Goal: Information Seeking & Learning: Learn about a topic

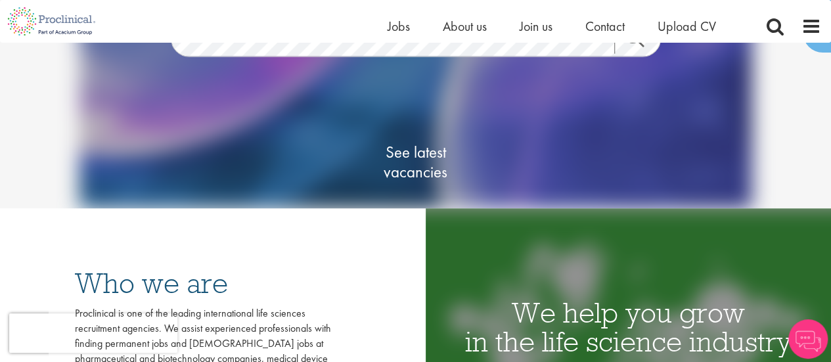
scroll to position [131, 0]
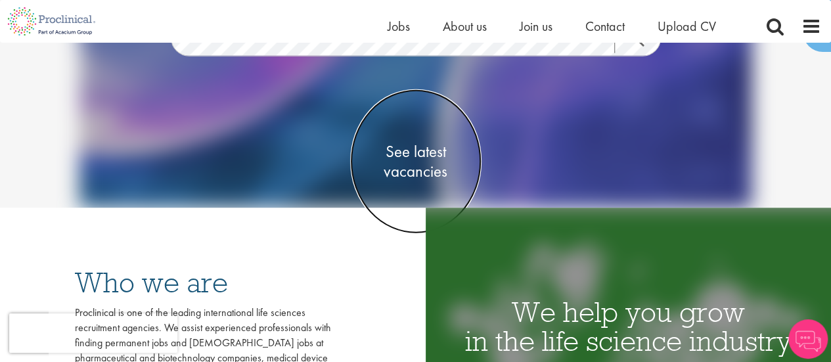
click at [413, 168] on span "See latest vacancies" at bounding box center [415, 161] width 131 height 39
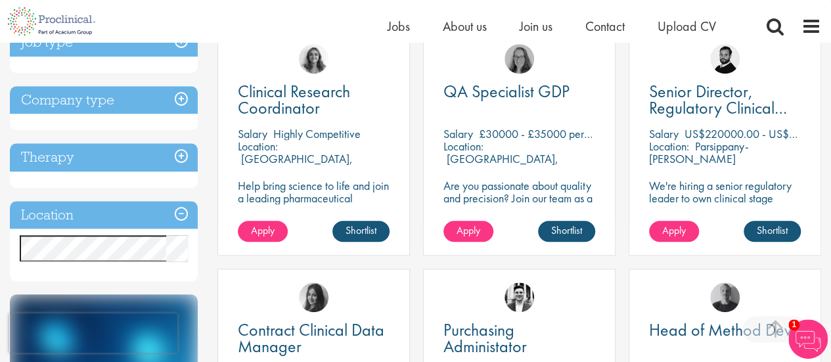
scroll to position [526, 0]
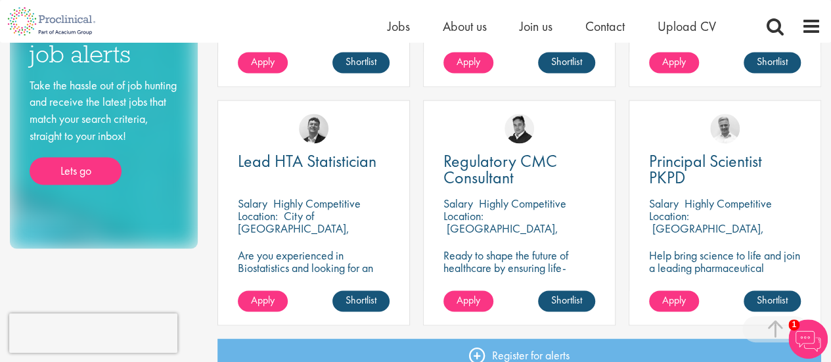
scroll to position [1051, 0]
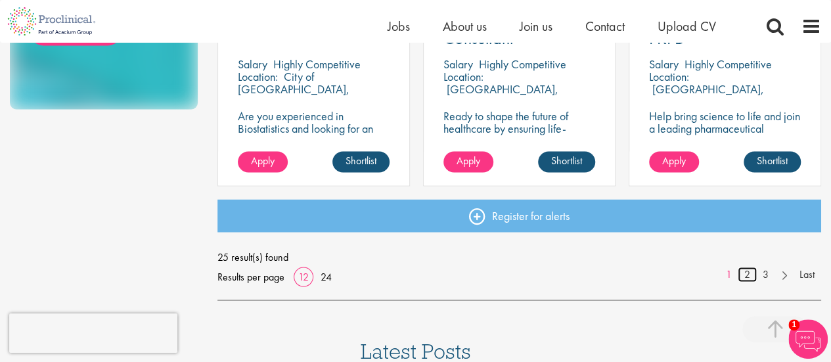
click at [748, 277] on link "2" at bounding box center [747, 274] width 19 height 15
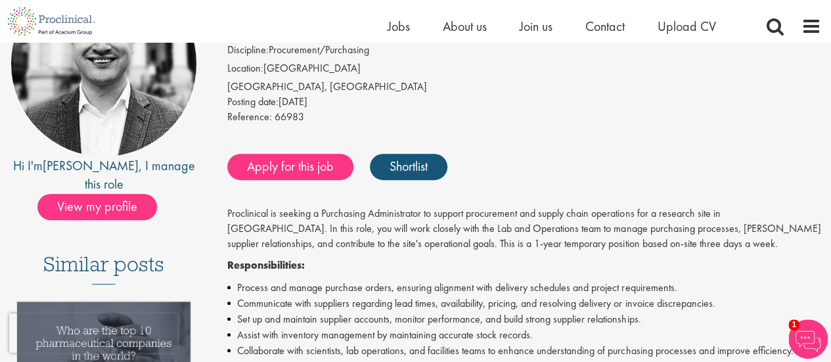
scroll to position [197, 0]
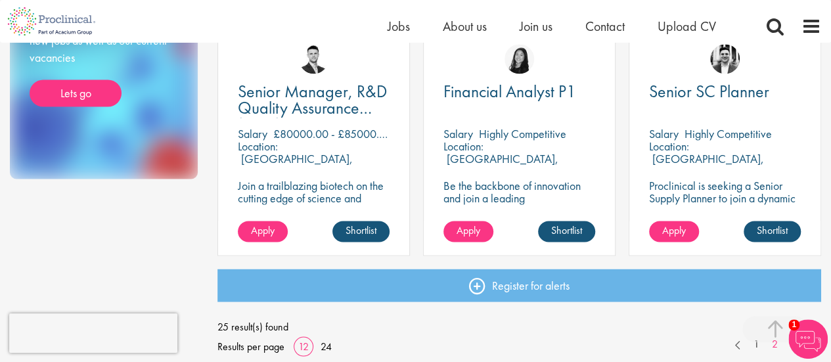
scroll to position [1051, 0]
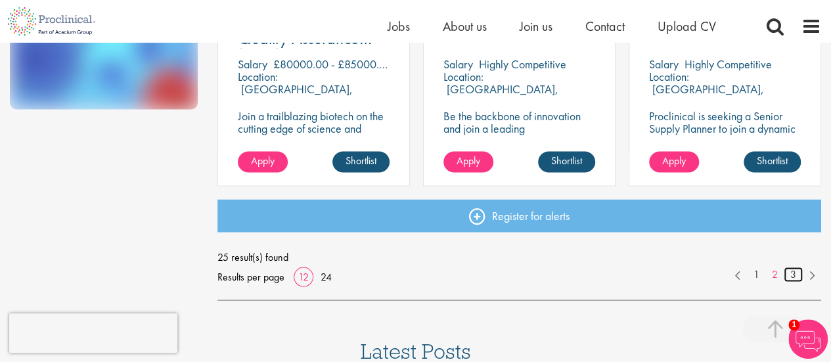
click at [796, 273] on link "3" at bounding box center [793, 274] width 19 height 15
